Goal: Task Accomplishment & Management: Manage account settings

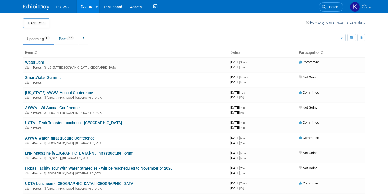
click at [59, 5] on span "HOBAS" at bounding box center [62, 7] width 13 height 4
click at [30, 5] on img at bounding box center [36, 6] width 26 height 5
click at [36, 62] on link "Water Jam" at bounding box center [34, 62] width 19 height 5
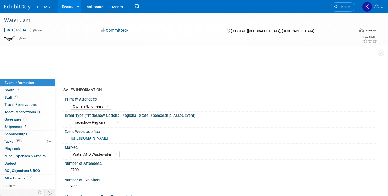
select select "Owners/Engineers"
select select "Tradeshow Regional"
select select "Water AND Wastewater"
select select "Exhibiting"
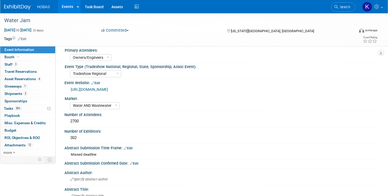
scroll to position [22, 0]
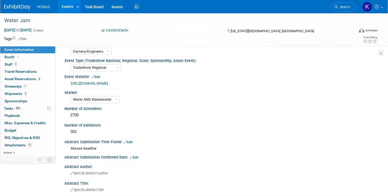
click at [108, 83] on link "https://site.pheedloop.com/event/WaterJAM/home" at bounding box center [89, 83] width 37 height 4
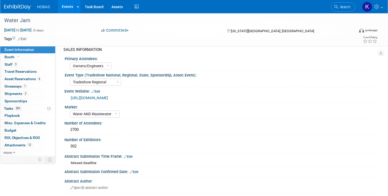
scroll to position [0, 0]
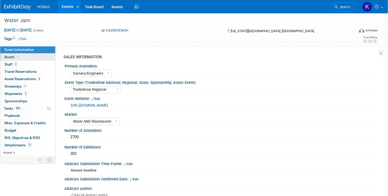
click at [8, 58] on span "Booth" at bounding box center [12, 57] width 16 height 4
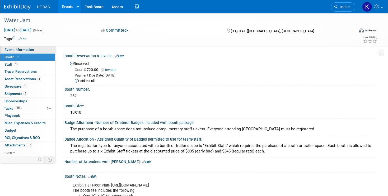
click at [28, 48] on span "Event Information" at bounding box center [19, 50] width 30 height 4
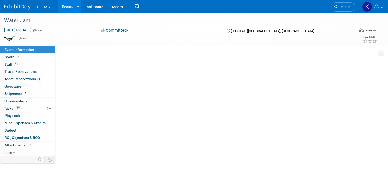
select select "Owners/Engineers"
select select "Tradeshow Regional"
select select "Water AND Wastewater"
select select "Exhibiting"
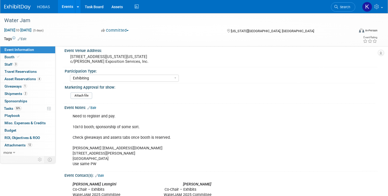
scroll to position [250, 0]
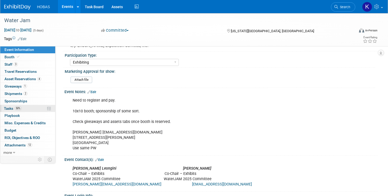
click at [28, 109] on link "50% Tasks 50%" at bounding box center [27, 108] width 55 height 7
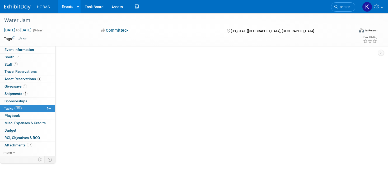
scroll to position [0, 0]
